Goal: Task Accomplishment & Management: Complete application form

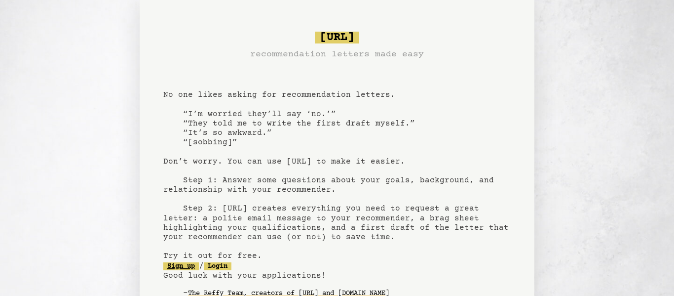
click at [195, 265] on link "Sign up" at bounding box center [181, 266] width 36 height 8
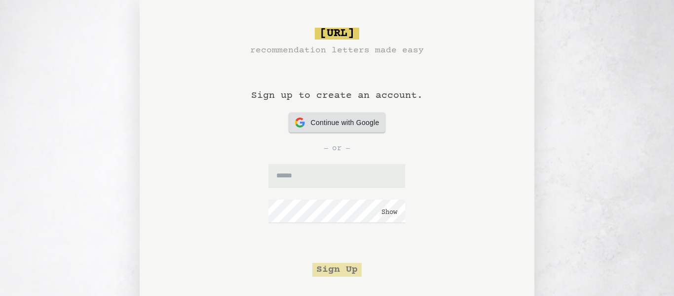
click at [322, 128] on div "Continue with Google Continue with Google" at bounding box center [337, 123] width 84 height 20
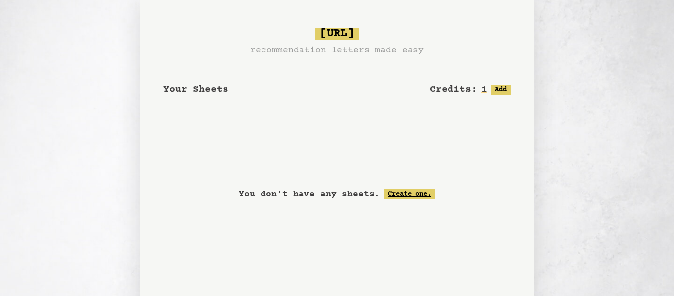
click at [406, 194] on link "Create one." at bounding box center [409, 194] width 51 height 10
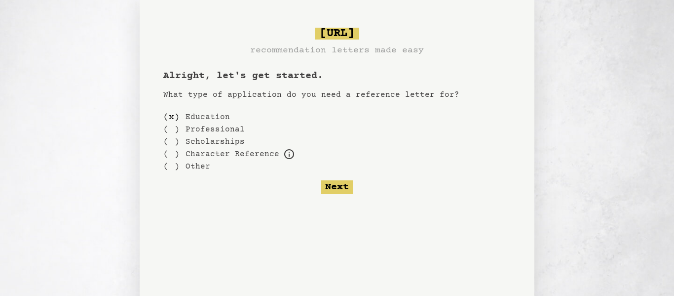
click at [186, 163] on label "Other" at bounding box center [198, 166] width 25 height 12
click at [170, 167] on div "( )" at bounding box center [171, 166] width 16 height 12
click at [169, 115] on div "( )" at bounding box center [171, 117] width 16 height 12
click at [332, 189] on button "Next" at bounding box center [337, 187] width 32 height 14
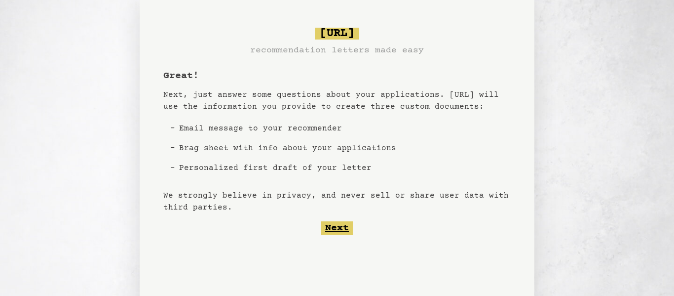
click at [333, 223] on button "Next" at bounding box center [337, 228] width 32 height 14
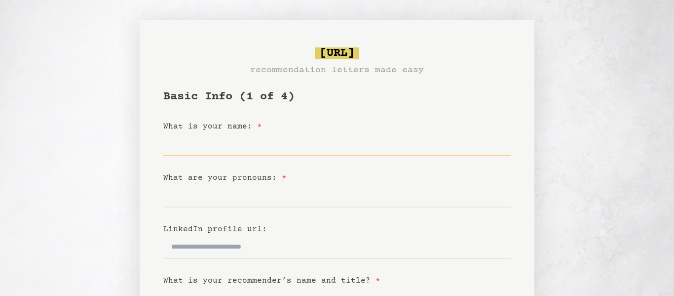
click at [234, 138] on input "What is your name: *" at bounding box center [336, 144] width 347 height 24
type input "**********"
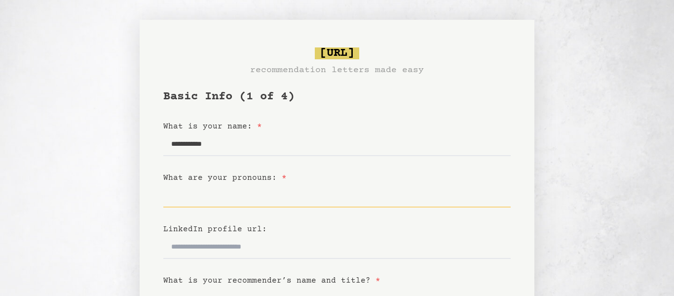
click at [243, 203] on input "What are your pronouns: *" at bounding box center [336, 196] width 347 height 24
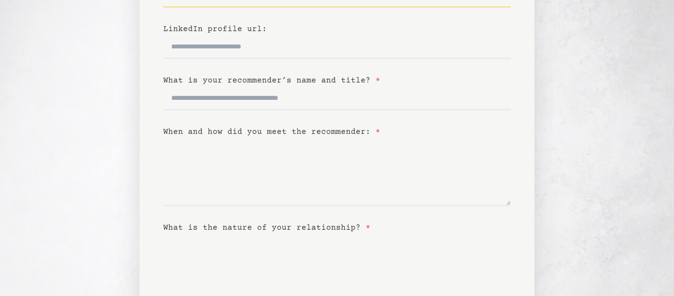
scroll to position [196, 0]
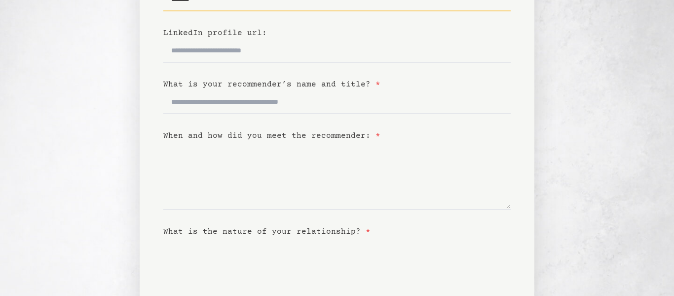
type input "*******"
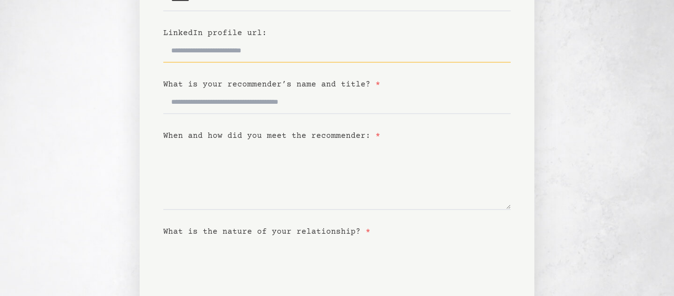
click at [310, 47] on input "LinkedIn profile url:" at bounding box center [336, 51] width 347 height 24
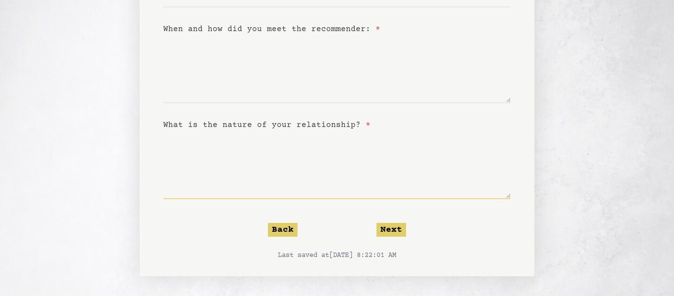
click at [245, 173] on textarea "What is the nature of your relationship? *" at bounding box center [336, 165] width 347 height 68
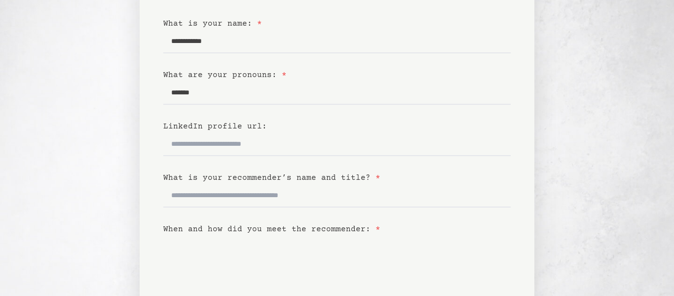
scroll to position [103, 0]
click at [245, 199] on input "What is your recommender’s name and title? *" at bounding box center [336, 195] width 347 height 24
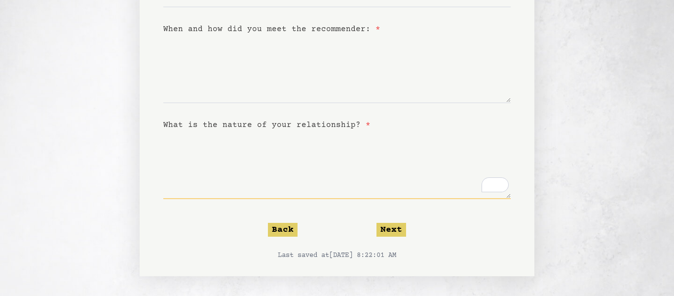
click at [198, 191] on textarea "What is the nature of your relationship? *" at bounding box center [336, 165] width 347 height 68
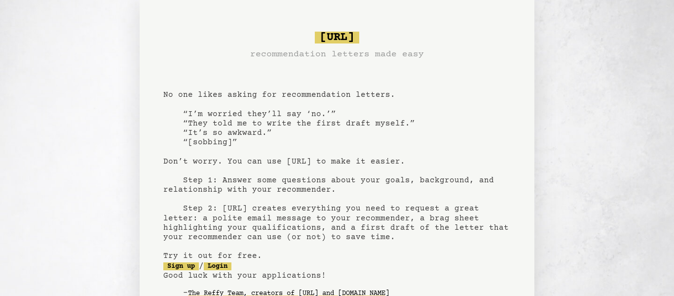
scroll to position [106, 0]
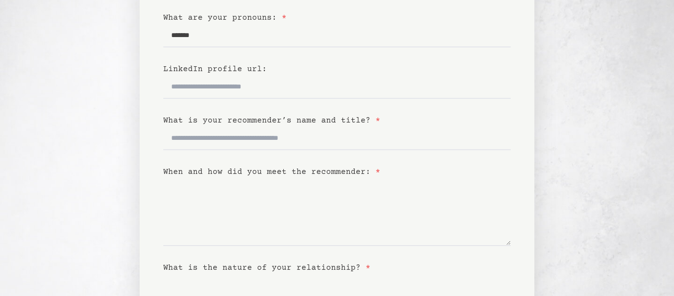
scroll to position [159, 0]
